Goal: Register for event/course

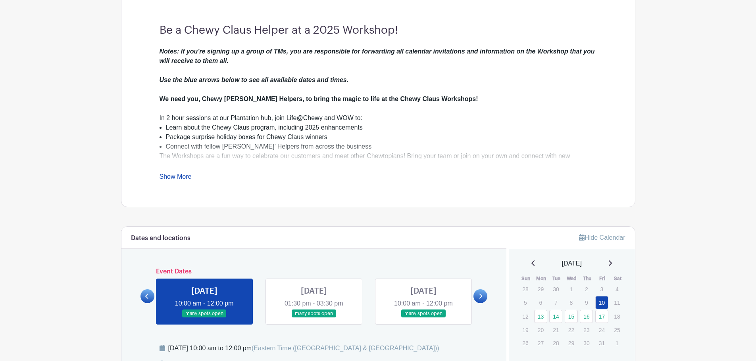
scroll to position [317, 0]
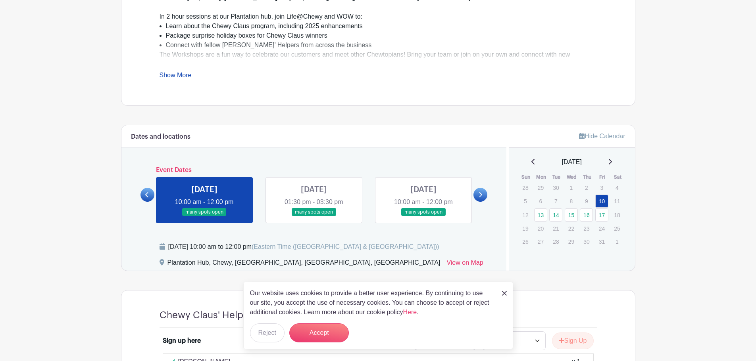
click at [483, 193] on link at bounding box center [480, 195] width 14 height 14
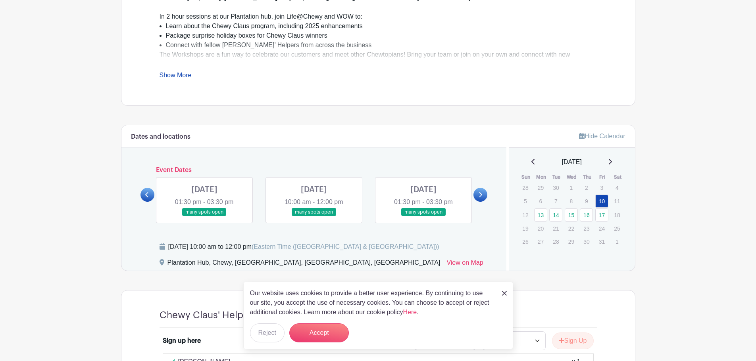
click at [314, 217] on link at bounding box center [314, 217] width 0 height 0
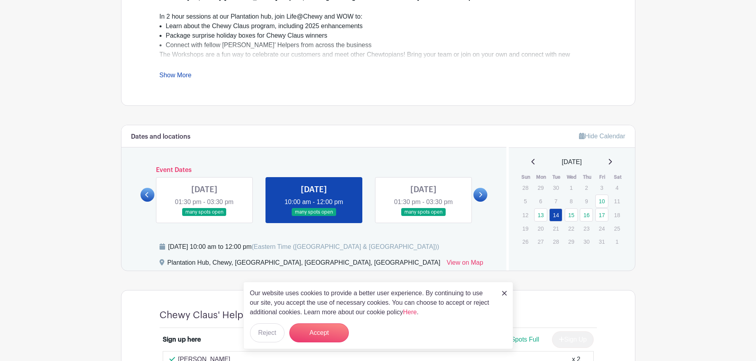
click at [423, 217] on link at bounding box center [423, 217] width 0 height 0
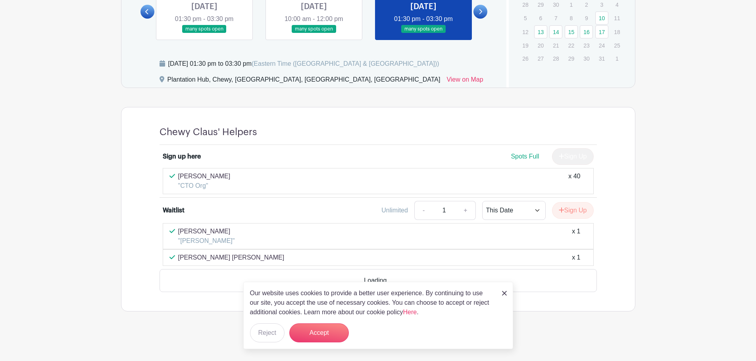
scroll to position [478, 0]
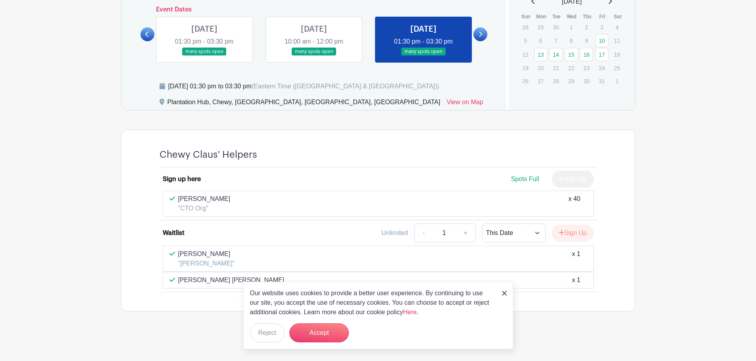
click at [505, 293] on img at bounding box center [504, 293] width 5 height 5
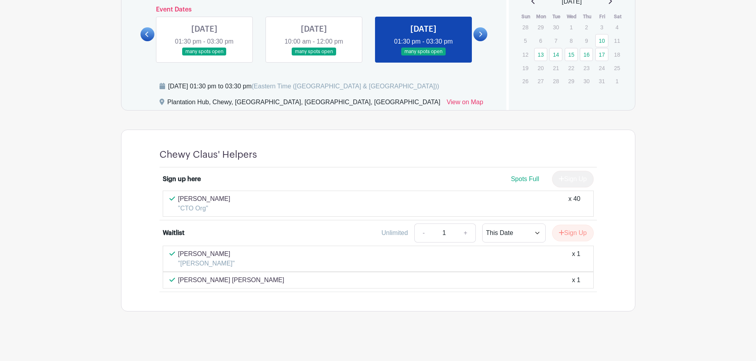
click at [199, 205] on p ""CTO Org"" at bounding box center [204, 209] width 52 height 10
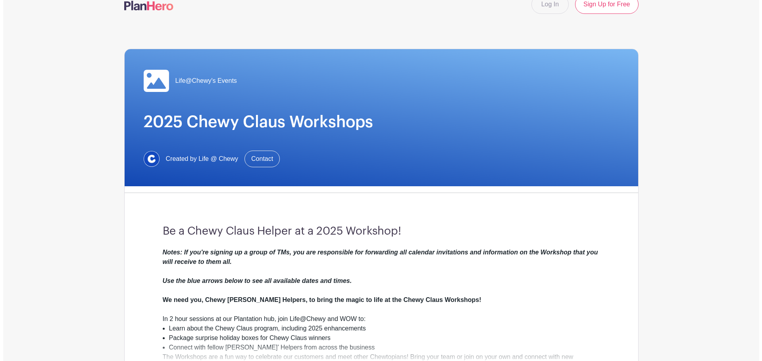
scroll to position [0, 0]
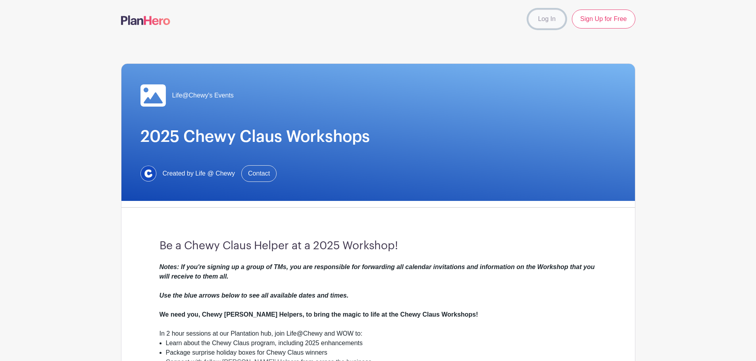
click at [548, 19] on link "Log In" at bounding box center [546, 19] width 37 height 19
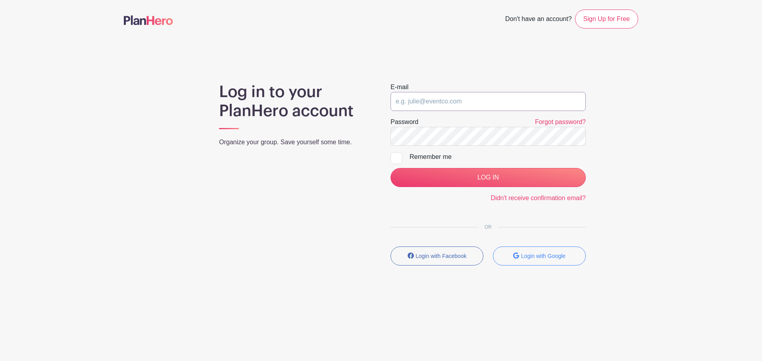
click at [473, 97] on input "email" at bounding box center [487, 101] width 195 height 19
type input "mrautela@chewy.com"
click at [390, 168] on input "LOG IN" at bounding box center [487, 177] width 195 height 19
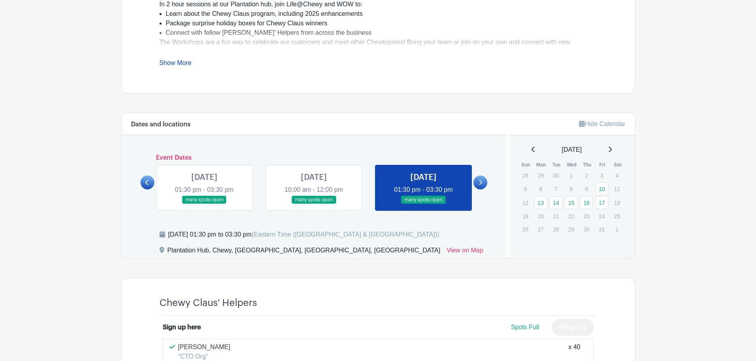
scroll to position [397, 0]
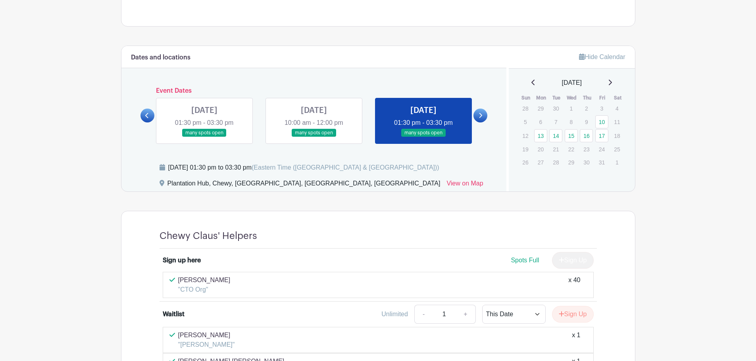
click at [476, 116] on link at bounding box center [480, 116] width 14 height 14
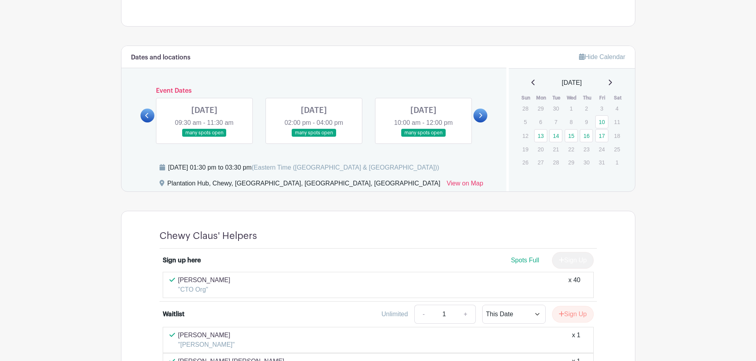
click at [478, 113] on link at bounding box center [480, 116] width 14 height 14
click at [204, 137] on link at bounding box center [204, 137] width 0 height 0
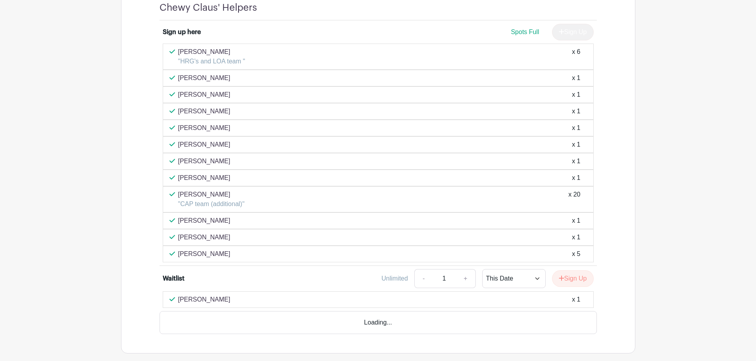
scroll to position [635, 0]
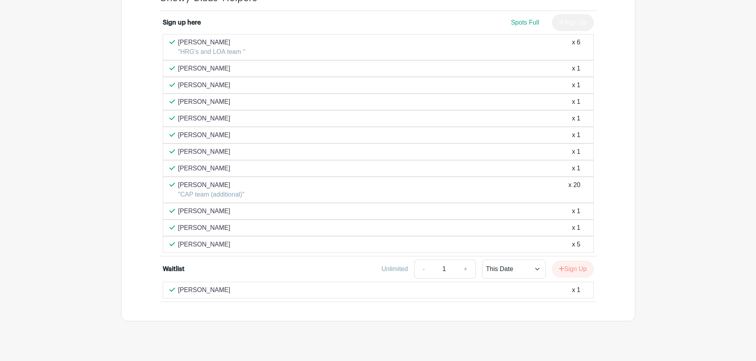
drag, startPoint x: 429, startPoint y: 188, endPoint x: 236, endPoint y: 181, distance: 192.2
click at [428, 188] on div "Maddie Cooke "CAP team (additional)" x 20" at bounding box center [377, 190] width 417 height 19
drag, startPoint x: 223, startPoint y: 193, endPoint x: 277, endPoint y: 202, distance: 53.8
click at [285, 202] on div "Maddie Cooke "CAP team (additional)" x 20" at bounding box center [378, 190] width 431 height 26
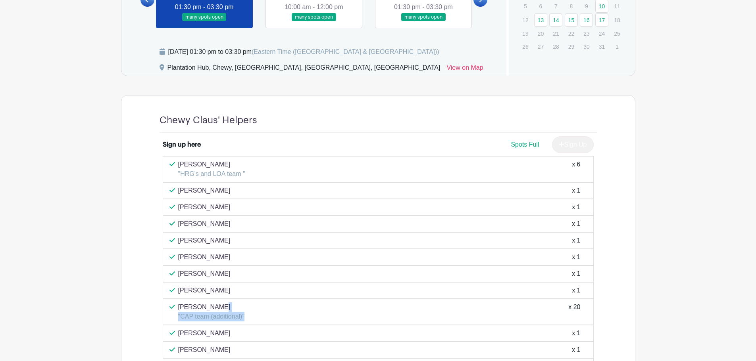
scroll to position [476, 0]
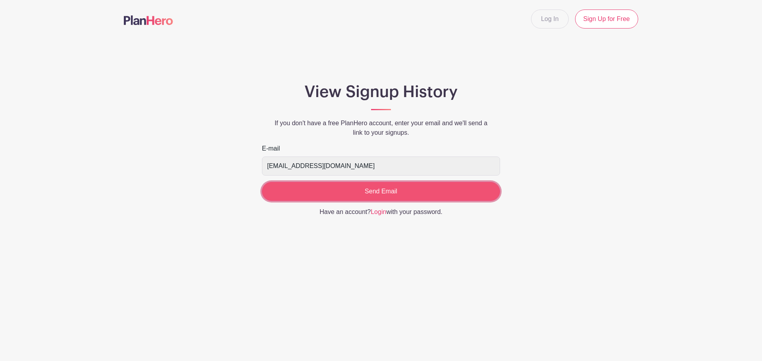
click at [406, 194] on input "Send Email" at bounding box center [381, 191] width 238 height 19
click at [384, 188] on input "Send Email" at bounding box center [381, 191] width 238 height 19
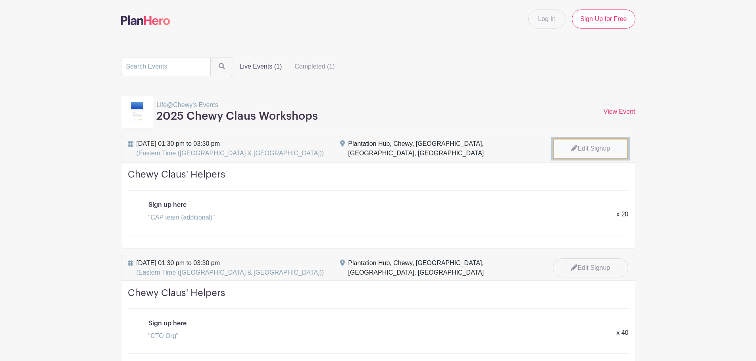
click at [582, 148] on link "Edit Signup" at bounding box center [590, 148] width 75 height 21
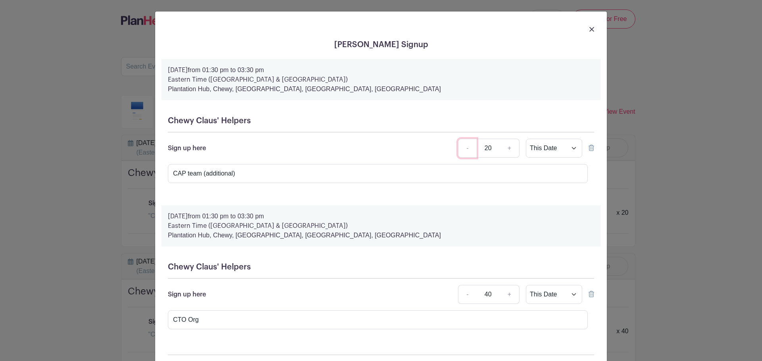
click at [462, 150] on link "-" at bounding box center [467, 148] width 18 height 19
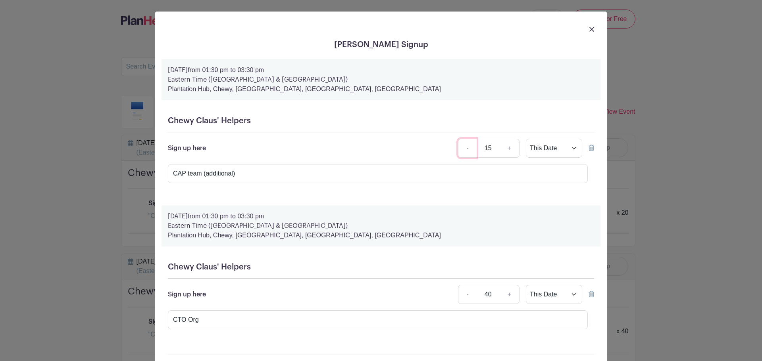
click at [462, 150] on link "-" at bounding box center [467, 148] width 18 height 19
click at [508, 148] on link "+" at bounding box center [510, 148] width 20 height 19
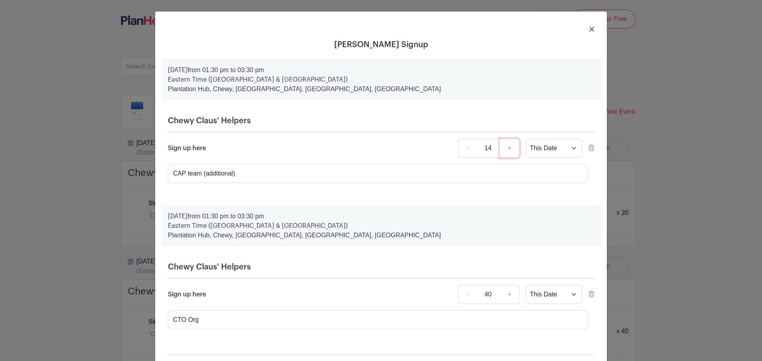
click at [508, 148] on link "+" at bounding box center [510, 148] width 20 height 19
type input "15"
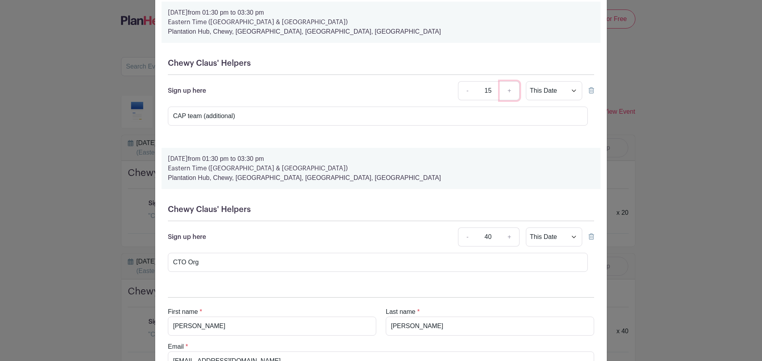
scroll to position [117, 0]
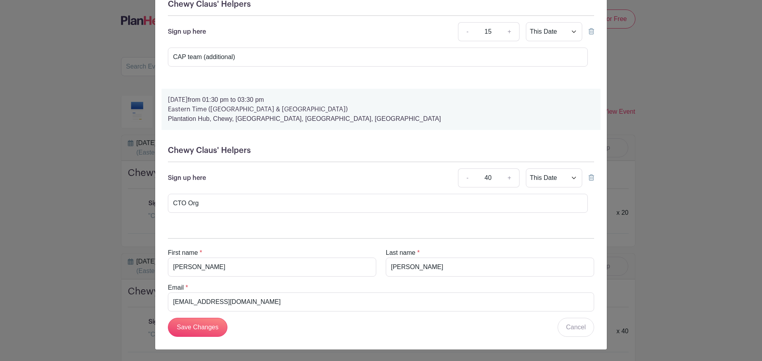
click at [592, 176] on div "Chewy Claus' Helpers Sign up here - 40 + This Date Select Dates Select Dates CT…" at bounding box center [380, 183] width 439 height 86
click at [590, 178] on icon at bounding box center [591, 178] width 6 height 6
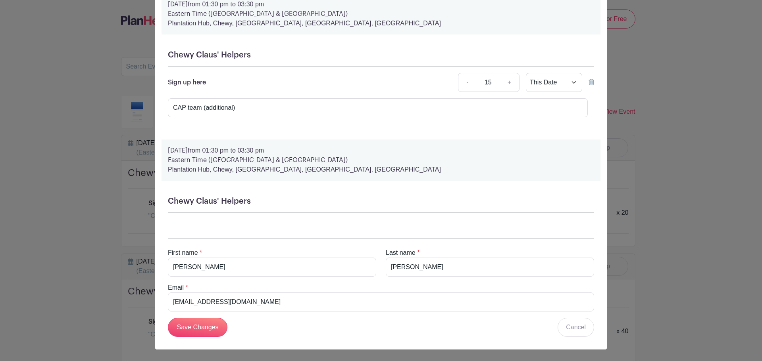
scroll to position [66, 0]
drag, startPoint x: 194, startPoint y: 152, endPoint x: 361, endPoint y: 153, distance: 167.9
click at [361, 153] on p "Tuesday, October 14, 2025 from 01:30 pm to 03:30 pm" at bounding box center [381, 151] width 426 height 10
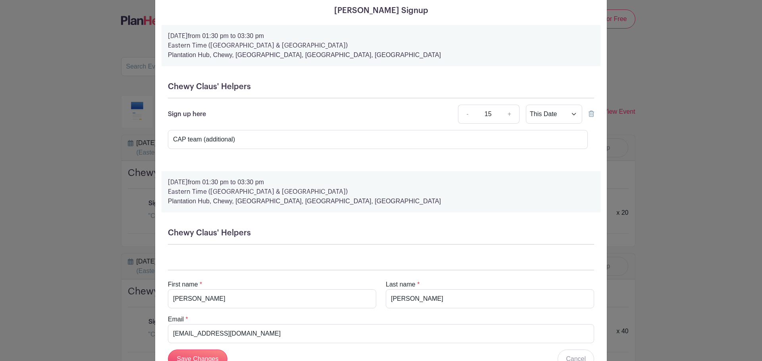
scroll to position [0, 0]
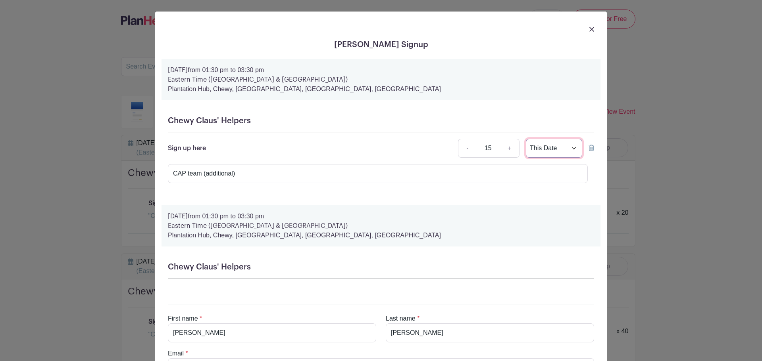
click at [549, 150] on select "This Date Select Dates" at bounding box center [554, 148] width 56 height 19
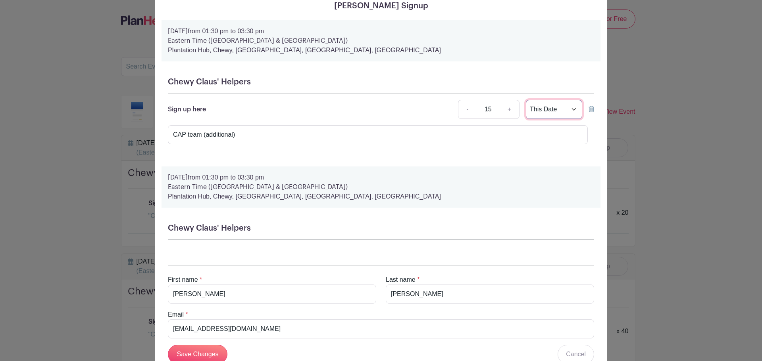
scroll to position [66, 0]
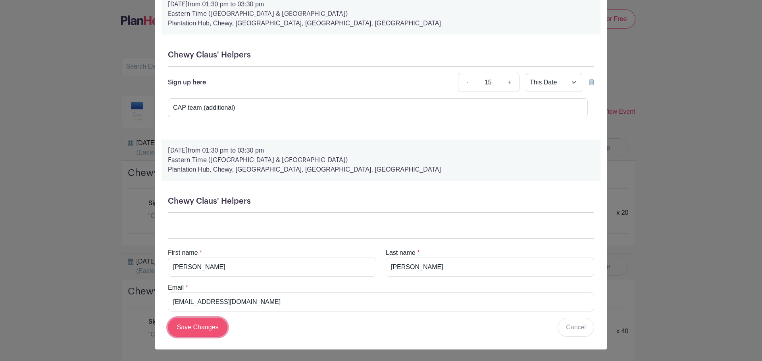
click at [194, 327] on input "Save Changes" at bounding box center [198, 327] width 60 height 19
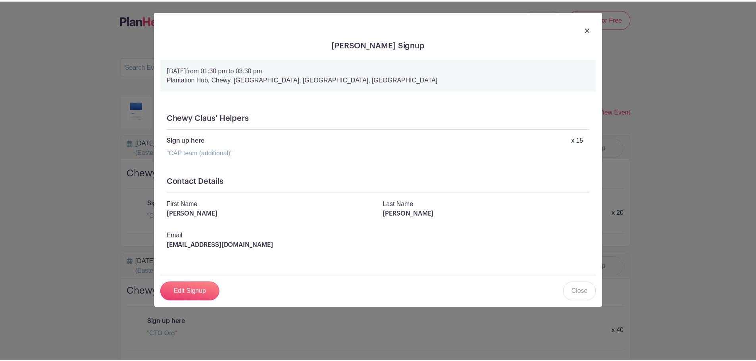
scroll to position [0, 0]
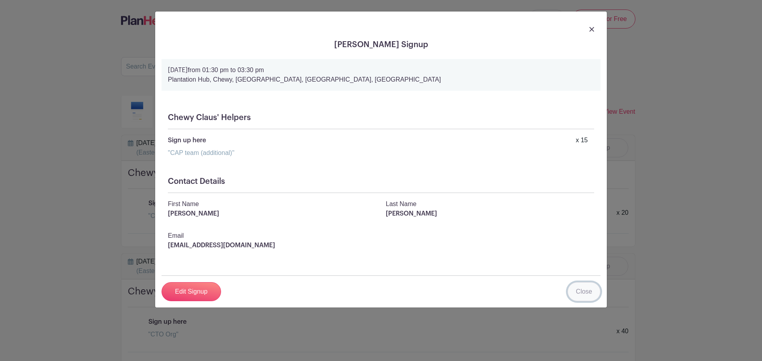
click at [580, 294] on link "Close" at bounding box center [583, 292] width 33 height 19
click at [580, 294] on h4 "Chewy Claus' Helpers" at bounding box center [378, 297] width 501 height 22
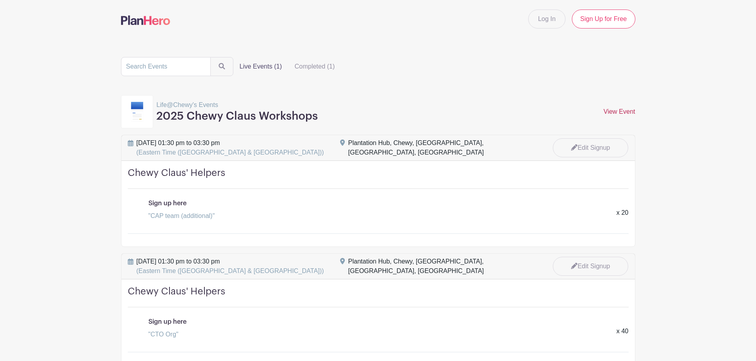
click at [621, 112] on link "View Event" at bounding box center [620, 111] width 32 height 7
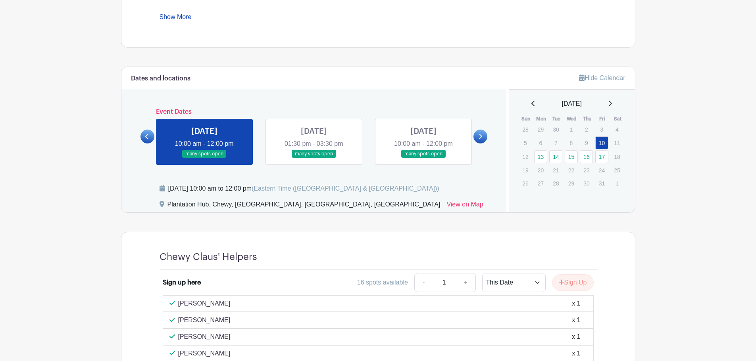
scroll to position [436, 0]
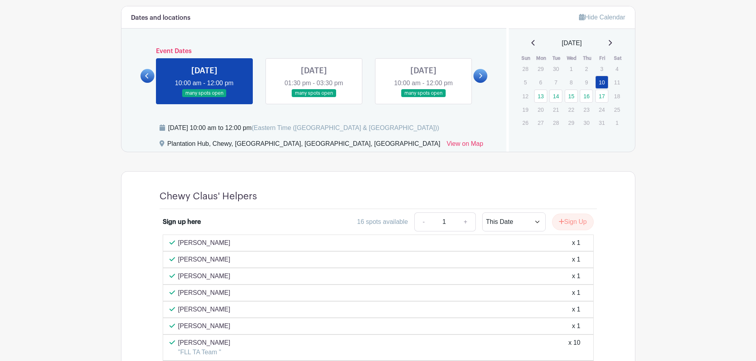
click at [476, 75] on link at bounding box center [480, 76] width 14 height 14
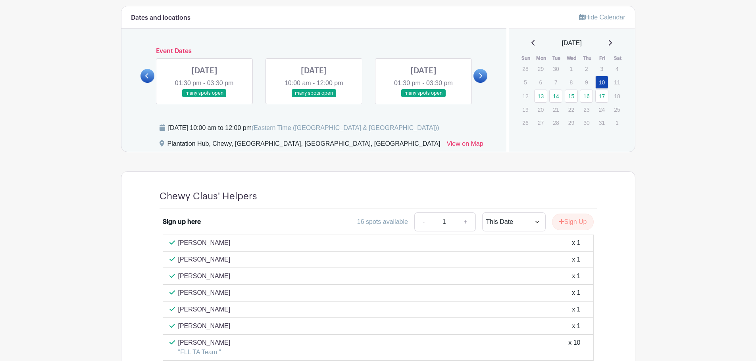
click at [423, 98] on link at bounding box center [423, 98] width 0 height 0
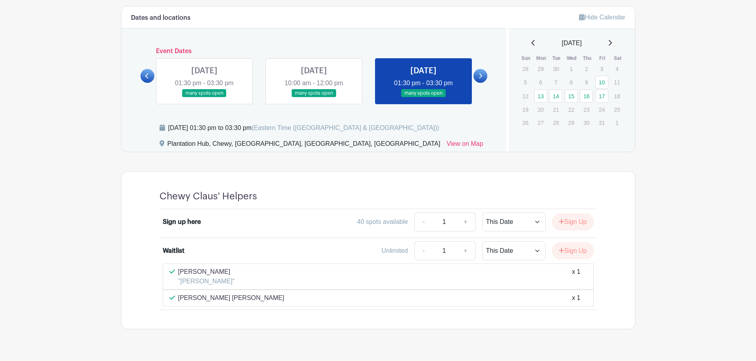
click at [481, 71] on link at bounding box center [480, 76] width 14 height 14
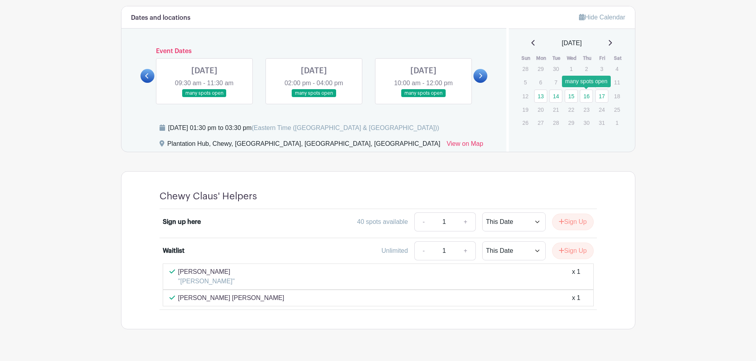
click at [585, 96] on link "16" at bounding box center [586, 96] width 13 height 13
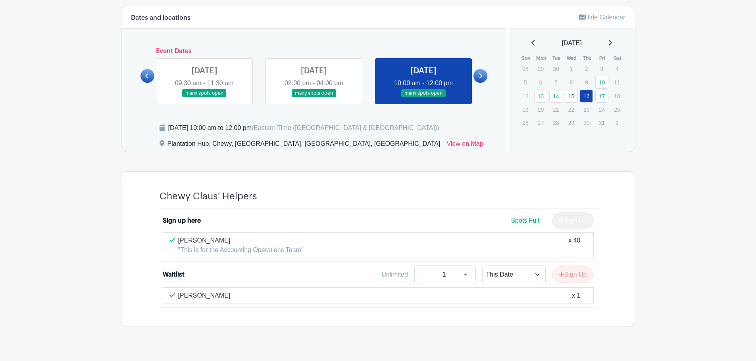
click at [483, 80] on link at bounding box center [480, 76] width 14 height 14
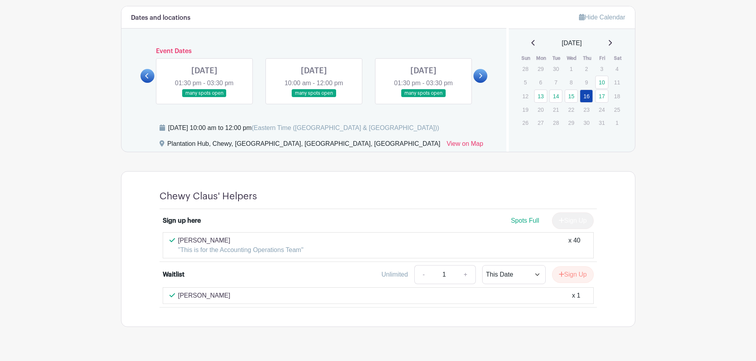
click at [204, 98] on link at bounding box center [204, 98] width 0 height 0
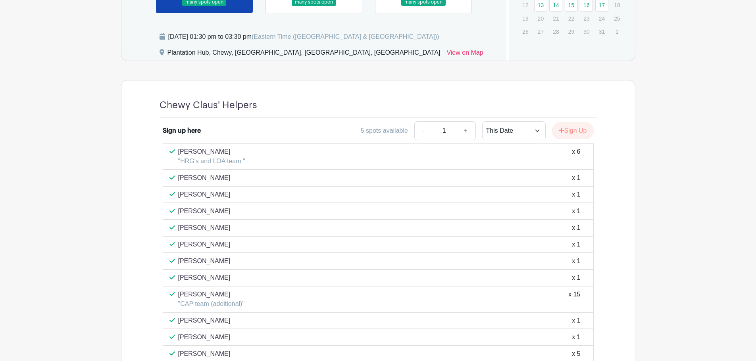
scroll to position [516, 0]
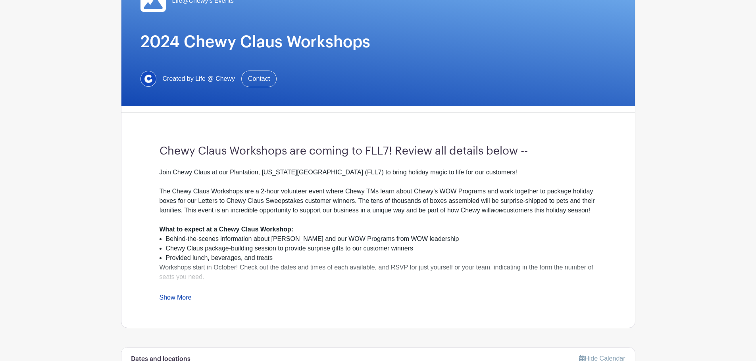
scroll to position [159, 0]
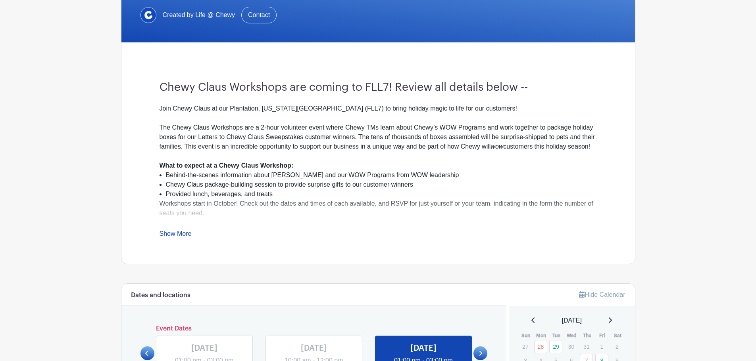
click at [181, 234] on link "Show More" at bounding box center [176, 236] width 32 height 10
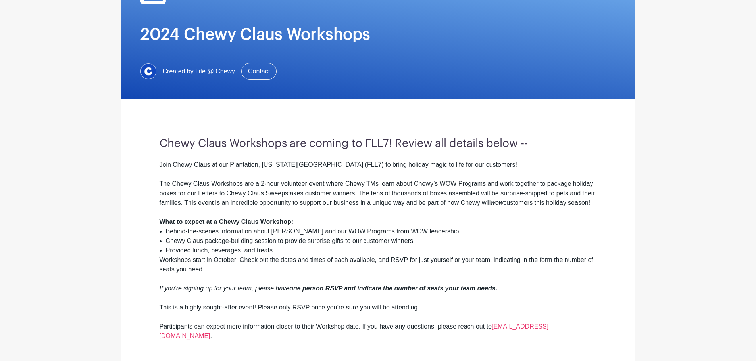
scroll to position [0, 0]
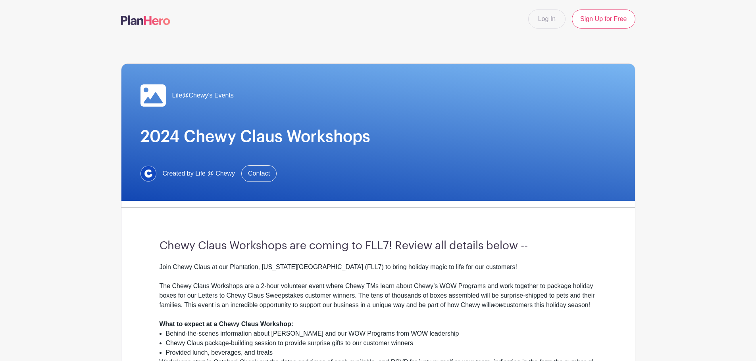
drag, startPoint x: 298, startPoint y: 290, endPoint x: 434, endPoint y: 288, distance: 136.1
click at [298, 290] on div "The Chewy Claus Workshops are a 2-hour volunteer event where Chewy TMs learn ab…" at bounding box center [378, 301] width 437 height 38
drag, startPoint x: 159, startPoint y: 285, endPoint x: 616, endPoint y: 309, distance: 457.8
click at [616, 309] on div "Life@Chewy's Events 2024 Chewy Claus Workshops Created by Life @ Chewy Contact …" at bounding box center [378, 297] width 514 height 469
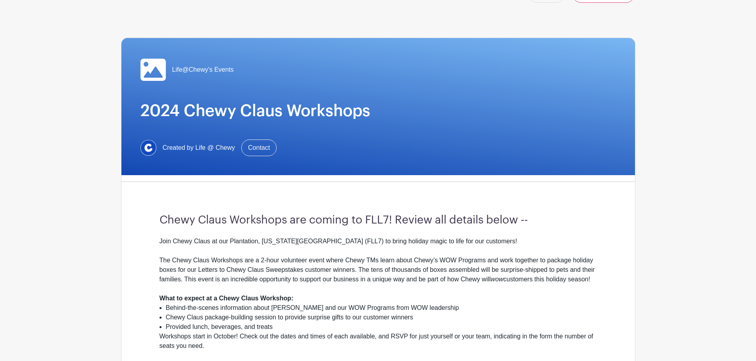
scroll to position [40, 0]
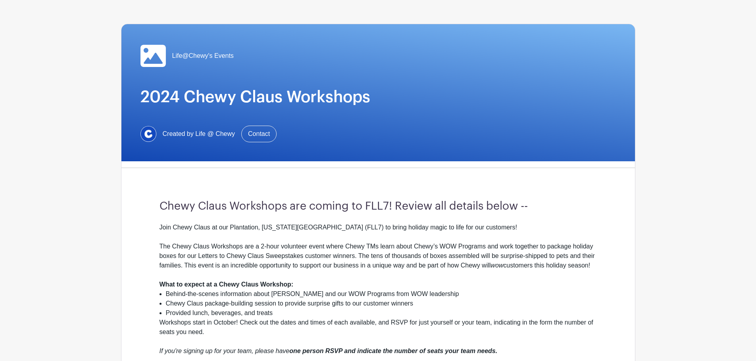
copy div "The Chewy Claus Workshops are a 2-hour volunteer event where Chewy TMs learn ab…"
